Goal: Information Seeking & Learning: Learn about a topic

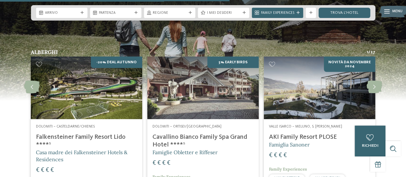
scroll to position [885, 0]
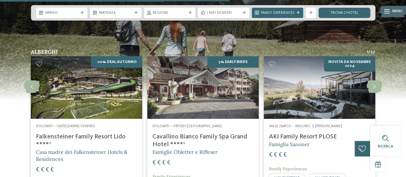
click at [202, 135] on h4 "Cavallino Bianco Family Spa Grand Hotel ****ˢ" at bounding box center [202, 140] width 101 height 15
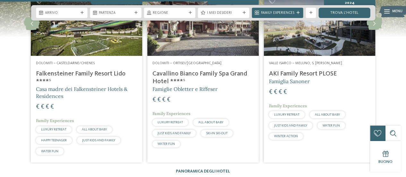
scroll to position [952, 0]
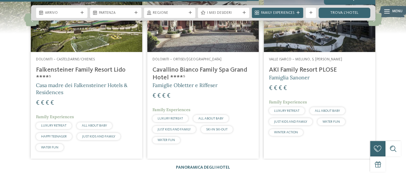
click at [178, 84] on span "Famiglie Obletter e Riffeser" at bounding box center [184, 85] width 65 height 6
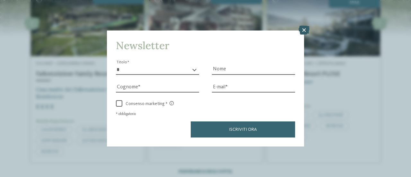
click at [303, 32] on icon at bounding box center [303, 30] width 11 height 9
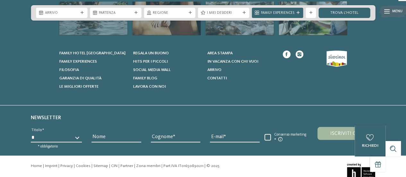
scroll to position [1565, 0]
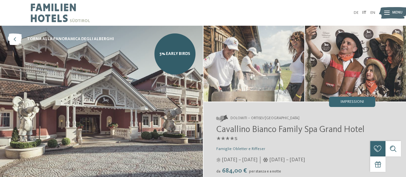
click at [388, 11] on icon at bounding box center [386, 13] width 5 height 4
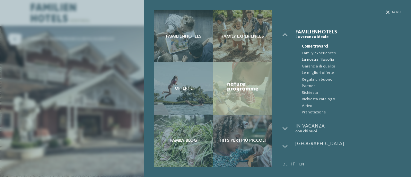
click at [322, 61] on span "La nostra filosofia" at bounding box center [350, 59] width 99 height 6
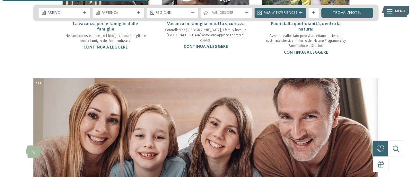
scroll to position [363, 0]
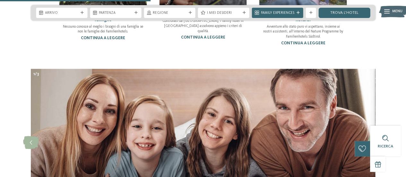
click at [388, 14] on div at bounding box center [386, 11] width 5 height 13
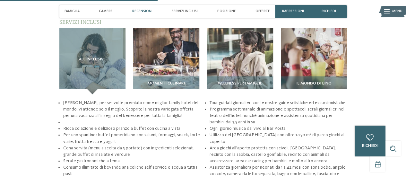
scroll to position [757, 0]
